Goal: Transaction & Acquisition: Purchase product/service

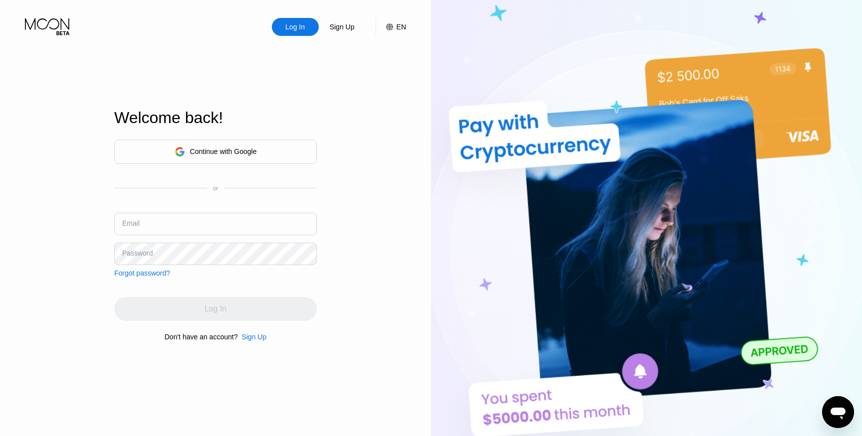
click at [208, 207] on div "Continue with Google or Email Password Forgot password?" at bounding box center [215, 209] width 203 height 138
click at [208, 220] on input "text" at bounding box center [215, 224] width 203 height 22
paste input "ds-[EMAIL_ADDRESS][DOMAIN_NAME]"
type input "ds-[EMAIL_ADDRESS][DOMAIN_NAME]"
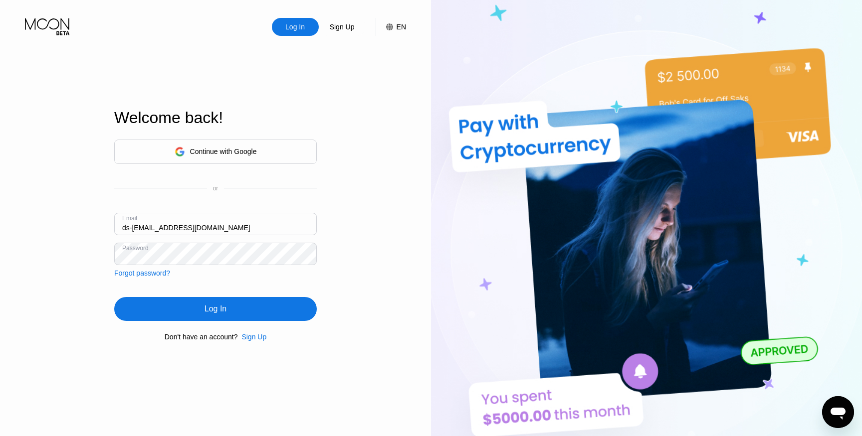
click at [255, 315] on div "Log In" at bounding box center [215, 309] width 203 height 24
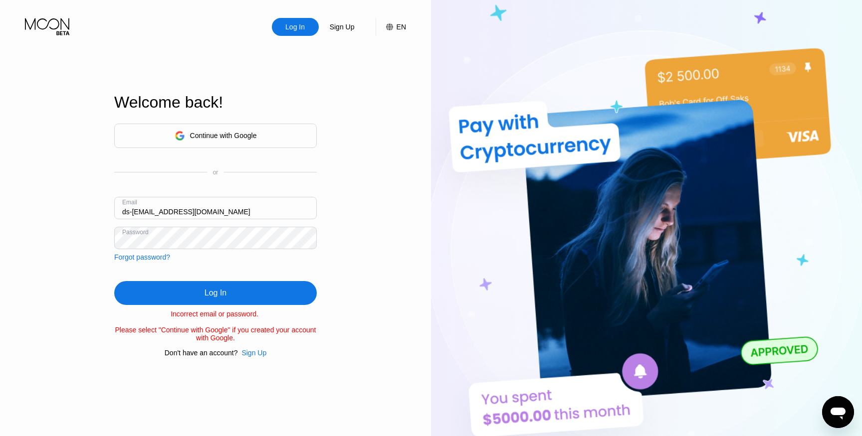
click at [318, 278] on div "Log In Sign Up EN Language English Save Welcome back! Continue with Google or E…" at bounding box center [215, 240] width 431 height 480
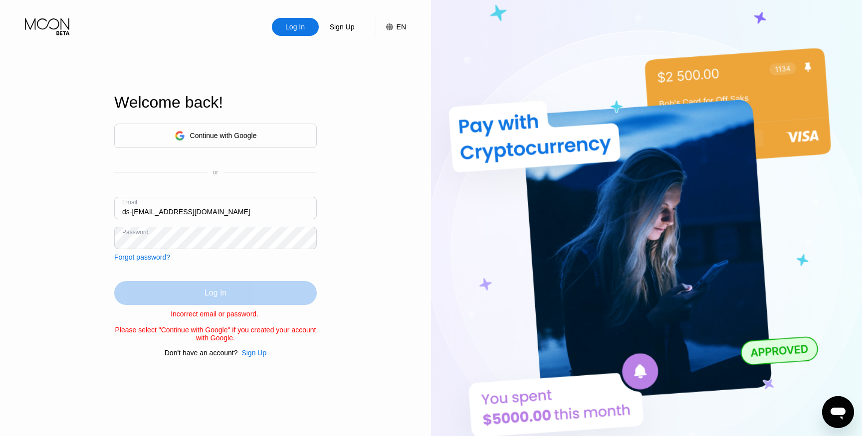
click at [261, 292] on div "Log In" at bounding box center [215, 293] width 203 height 24
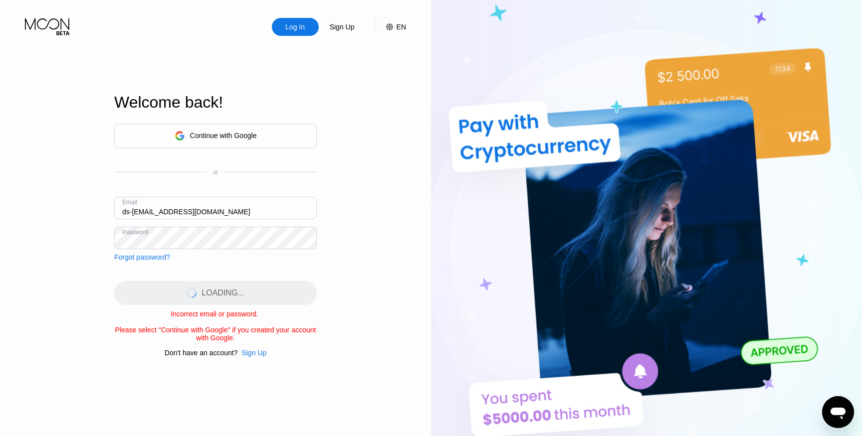
click at [381, 244] on div "Log In Sign Up EN Language English Save Welcome back! Continue with Google or E…" at bounding box center [215, 240] width 431 height 480
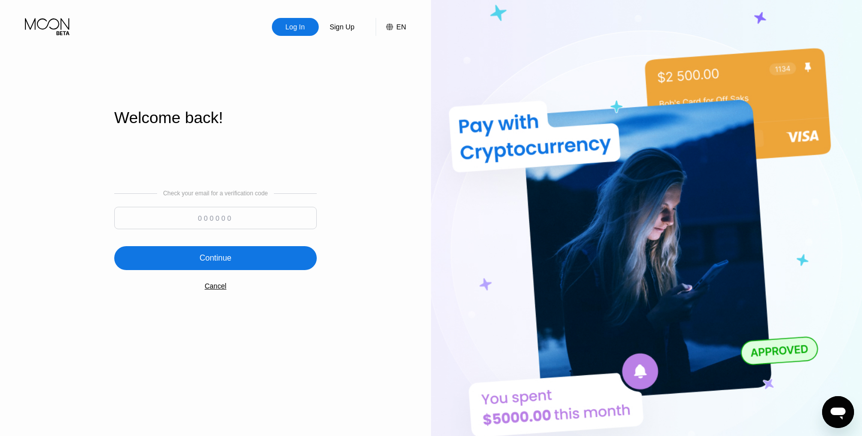
click at [265, 215] on input at bounding box center [215, 218] width 203 height 22
paste input "799865"
type input "799865"
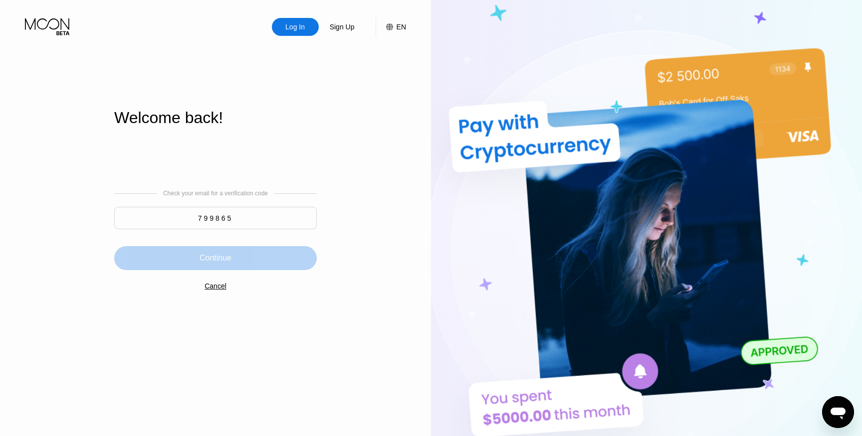
click at [250, 258] on div "Continue" at bounding box center [215, 258] width 203 height 24
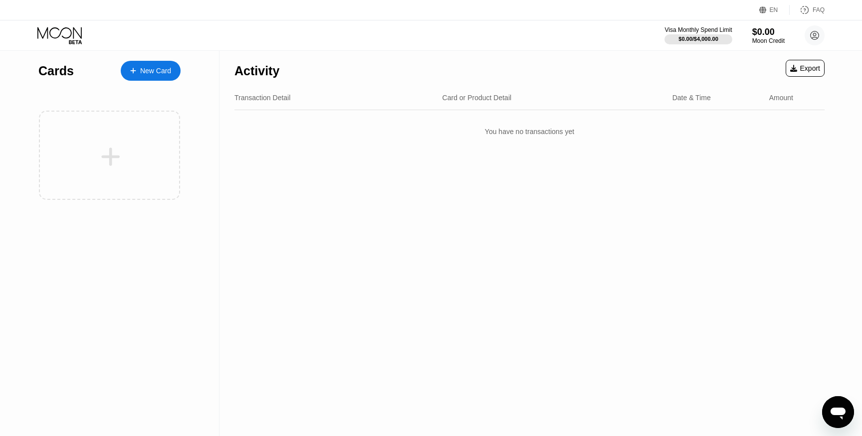
click at [151, 68] on div "New Card" at bounding box center [155, 71] width 31 height 8
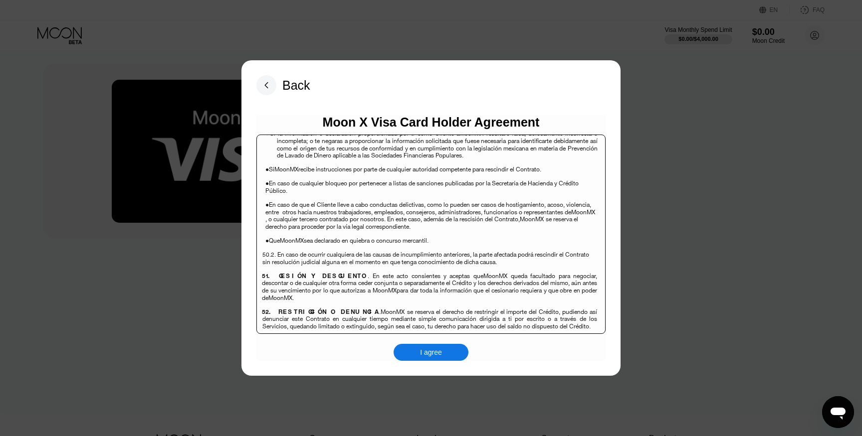
scroll to position [6843, 0]
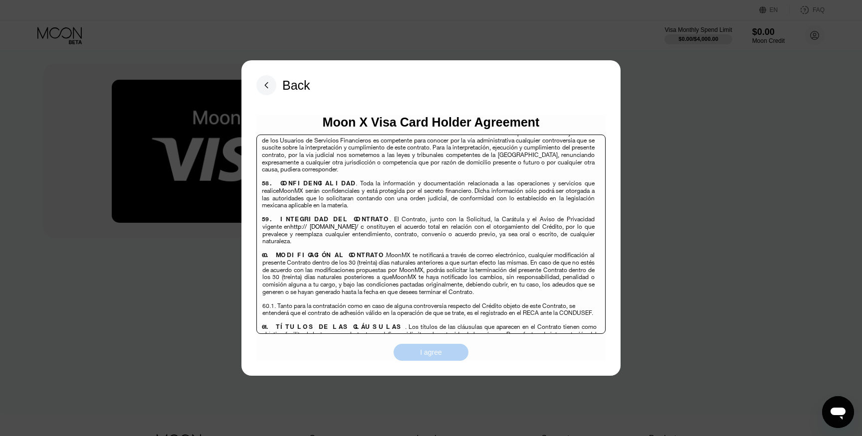
click at [430, 356] on div "I agree" at bounding box center [431, 352] width 22 height 9
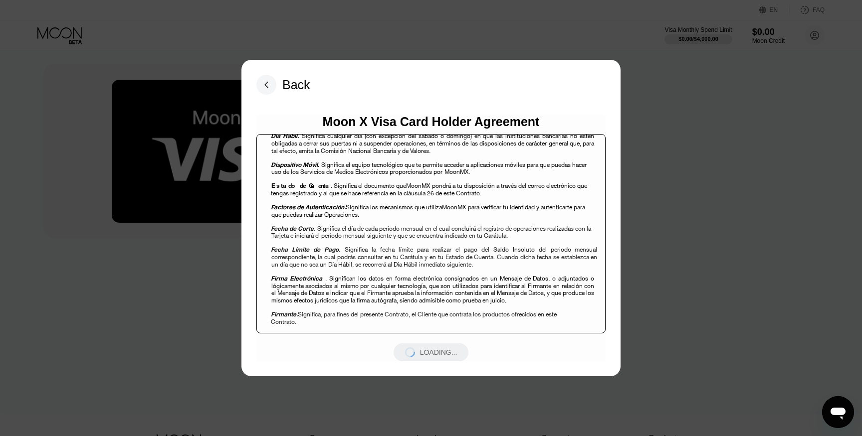
scroll to position [0, 0]
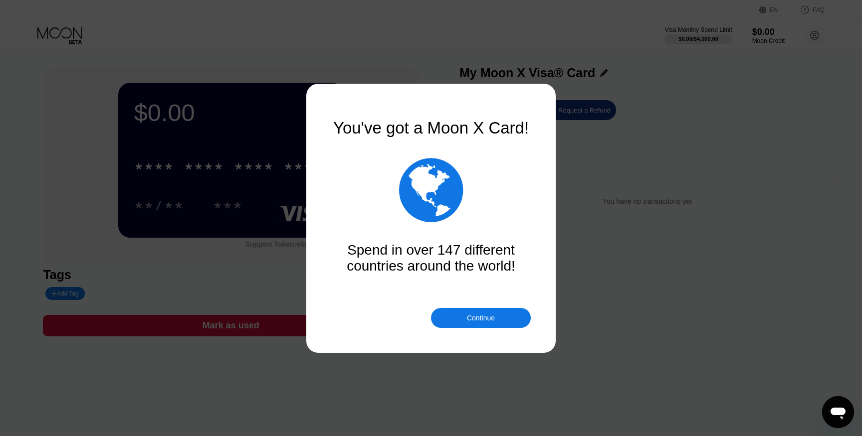
click at [485, 318] on div "Continue" at bounding box center [481, 318] width 28 height 8
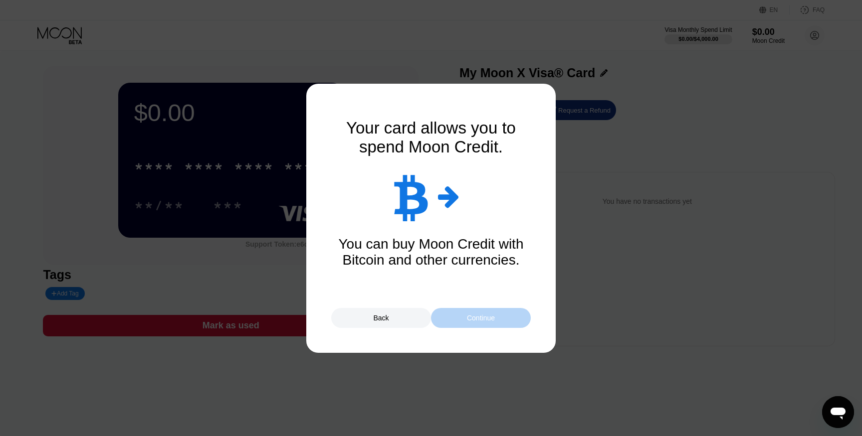
click at [487, 327] on div "Continue" at bounding box center [481, 318] width 100 height 20
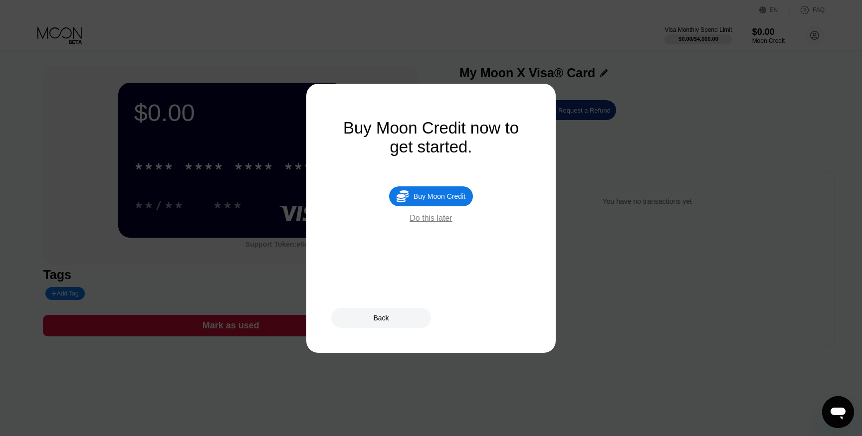
click at [414, 196] on div "Buy Moon Credit" at bounding box center [440, 197] width 52 height 8
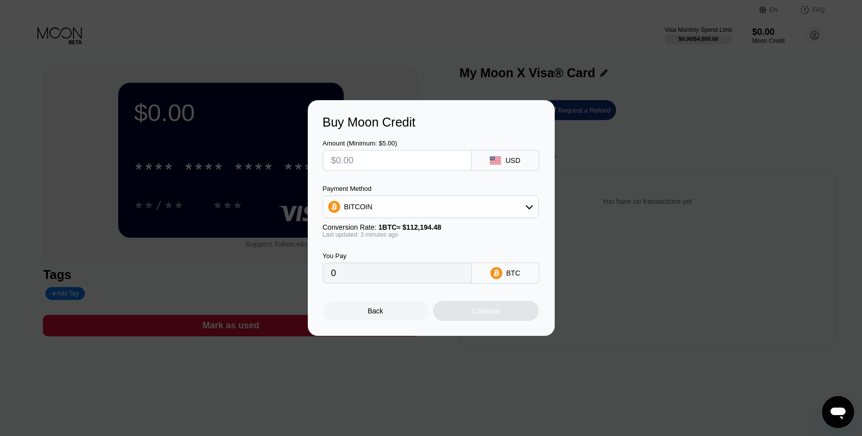
click at [428, 203] on div "BITCOIN" at bounding box center [430, 207] width 215 height 20
click at [399, 252] on div "USDT on TRON" at bounding box center [437, 256] width 188 height 8
type input "0.00"
click at [442, 275] on input "0.00" at bounding box center [397, 273] width 132 height 20
click at [393, 158] on input "text" at bounding box center [397, 161] width 132 height 20
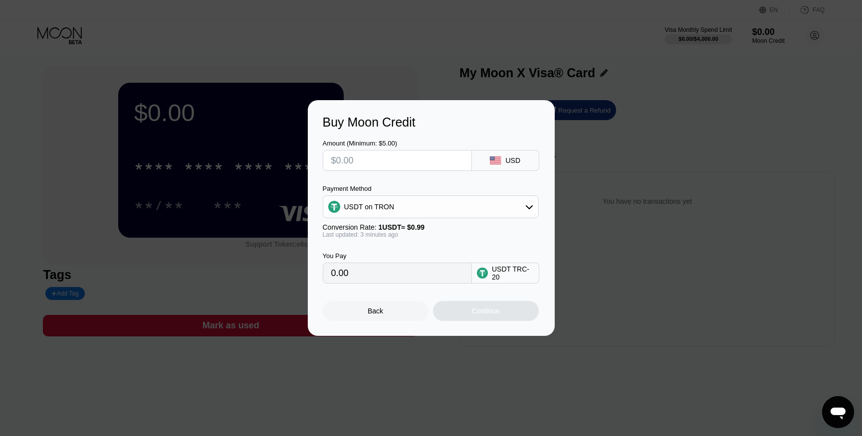
type input "$5"
type input "5.05"
type input "$5"
click at [454, 179] on div "Amount (Minimum: $5.00) $5 USD Payment Method USDT on TRON Conversion Rate: 1 U…" at bounding box center [431, 207] width 217 height 154
click at [472, 312] on div "Continue" at bounding box center [486, 311] width 28 height 8
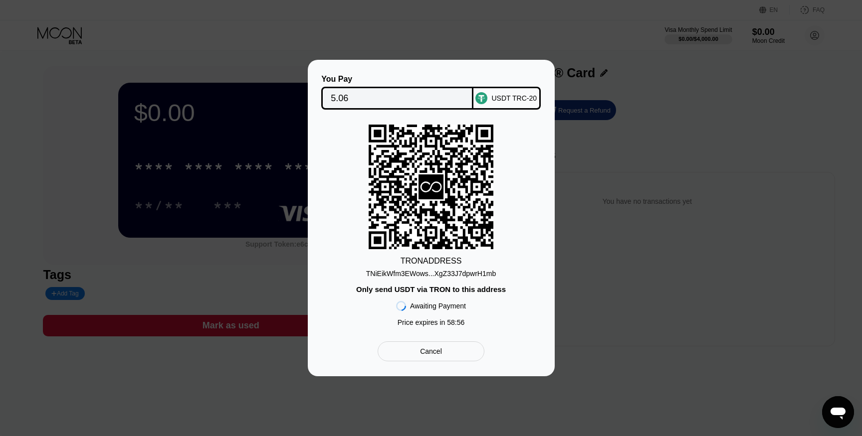
click at [466, 271] on div "TNiEikWfm3EWows...XgZ33J7dpwrH1mb" at bounding box center [431, 274] width 130 height 8
click at [412, 91] on input "5.06" at bounding box center [397, 98] width 133 height 20
